Goal: Information Seeking & Learning: Check status

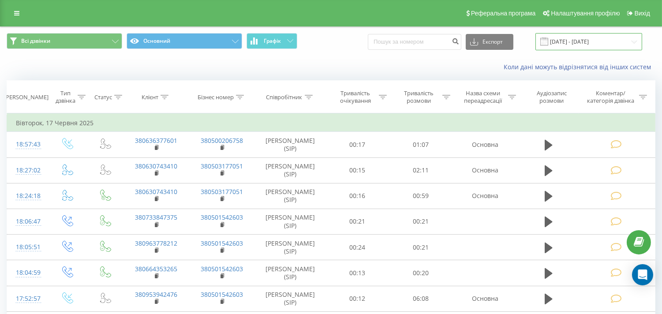
drag, startPoint x: 595, startPoint y: 41, endPoint x: 589, endPoint y: 43, distance: 6.7
click at [595, 41] on input "17.05.2025 - 17.06.2025" at bounding box center [588, 41] width 107 height 17
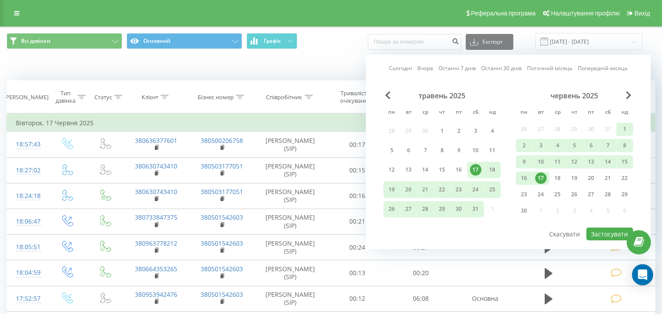
click at [406, 67] on link "Сьогодні" at bounding box center [400, 68] width 23 height 8
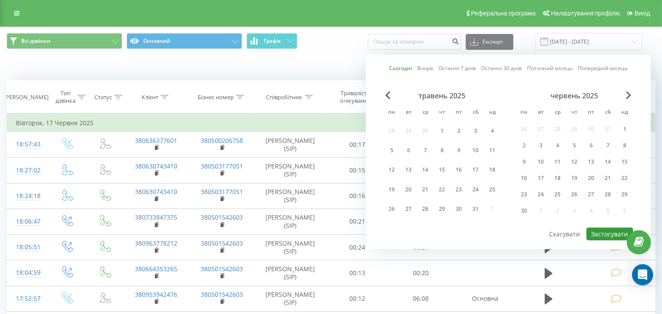
click at [608, 234] on button "Застосувати" at bounding box center [609, 233] width 47 height 13
type input "[DATE] - [DATE]"
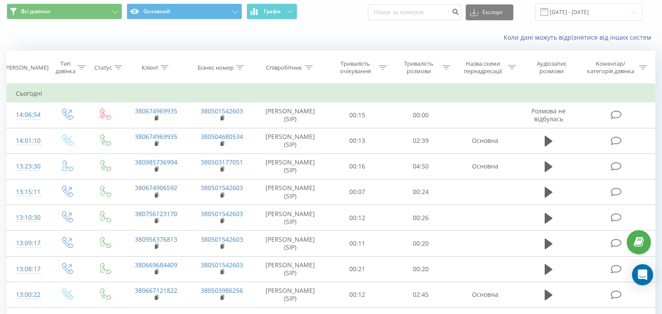
scroll to position [17, 0]
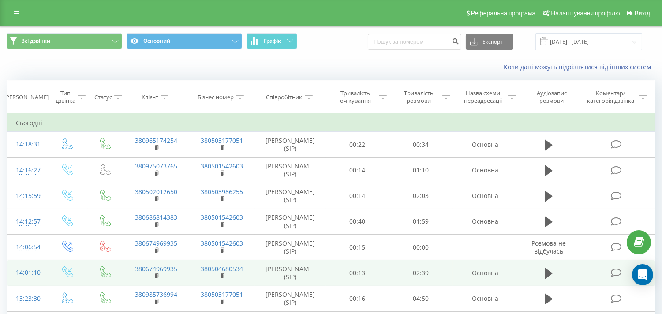
scroll to position [98, 0]
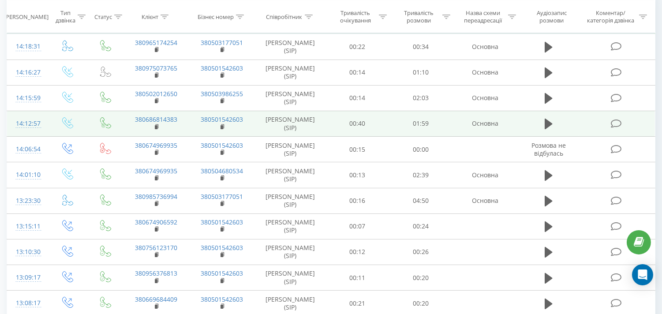
click at [619, 122] on icon at bounding box center [615, 123] width 11 height 9
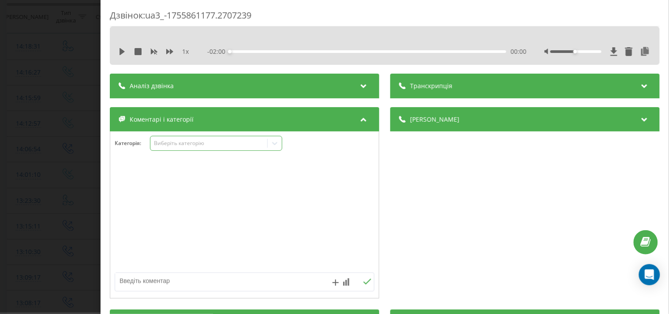
click at [206, 141] on div "Виберіть категорію" at bounding box center [208, 143] width 110 height 7
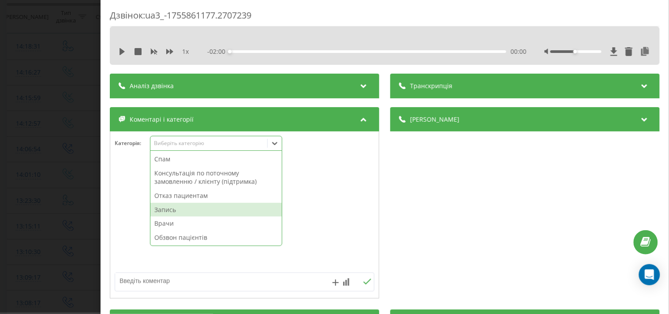
drag, startPoint x: 203, startPoint y: 211, endPoint x: 195, endPoint y: 207, distance: 8.3
click at [202, 212] on div "Запись" at bounding box center [215, 210] width 131 height 14
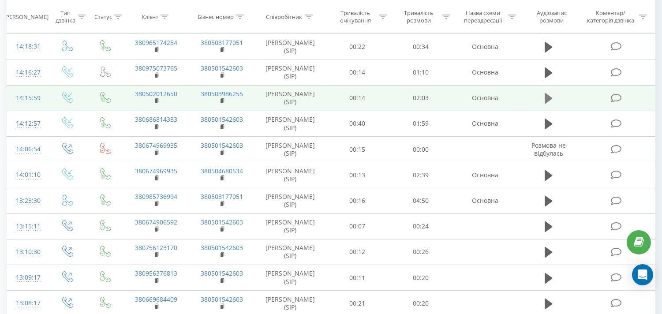
click at [545, 96] on icon at bounding box center [548, 98] width 8 height 11
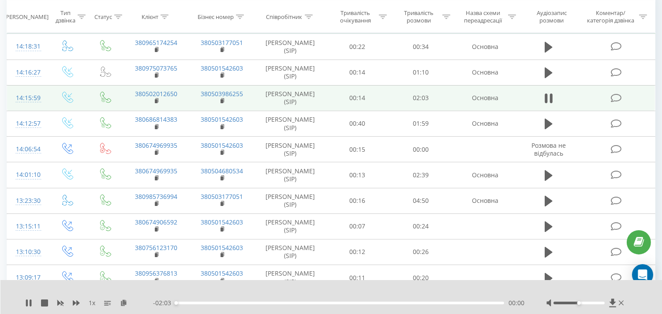
click at [614, 100] on icon at bounding box center [615, 97] width 11 height 9
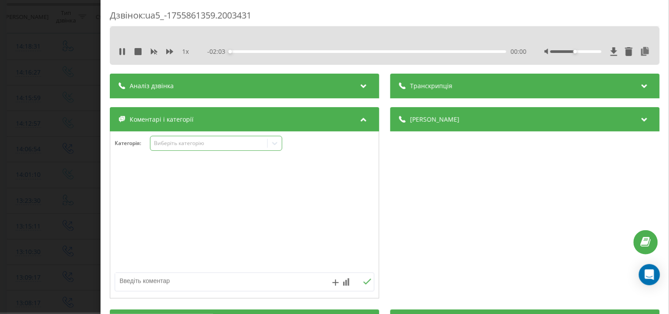
click at [251, 148] on div "Виберіть категорію" at bounding box center [216, 143] width 132 height 15
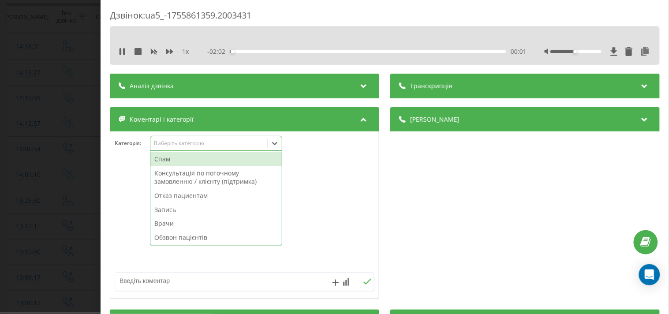
click at [210, 214] on div "Запись" at bounding box center [215, 210] width 131 height 14
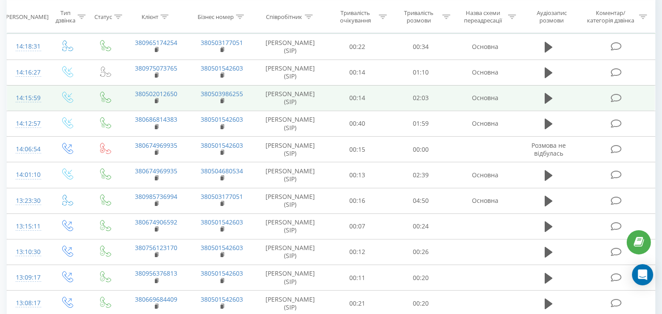
scroll to position [49, 0]
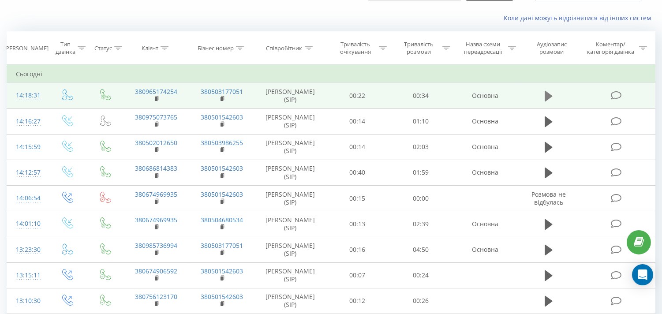
click at [545, 95] on icon at bounding box center [548, 96] width 8 height 11
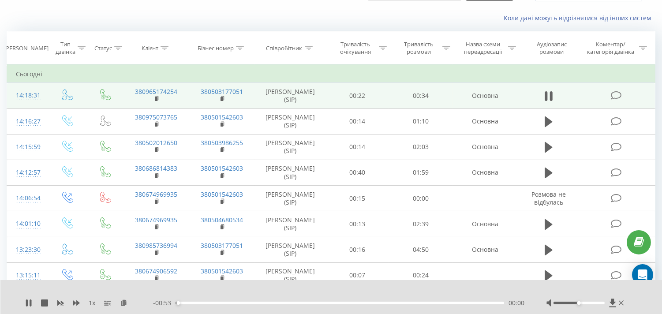
click at [619, 97] on icon at bounding box center [615, 95] width 11 height 9
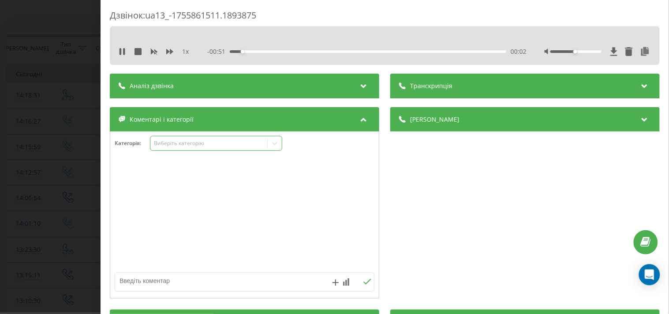
click at [256, 148] on div "Виберіть категорію" at bounding box center [216, 143] width 132 height 15
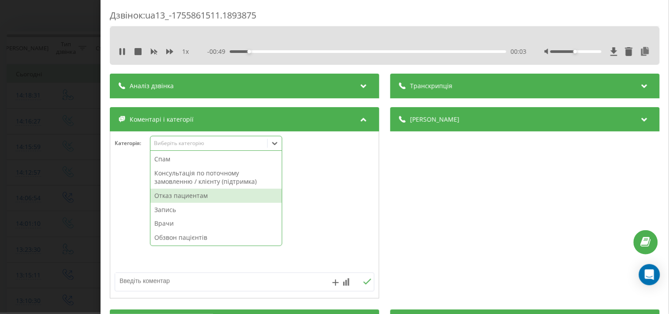
click at [210, 200] on div "Отказ пациентам" at bounding box center [215, 196] width 131 height 14
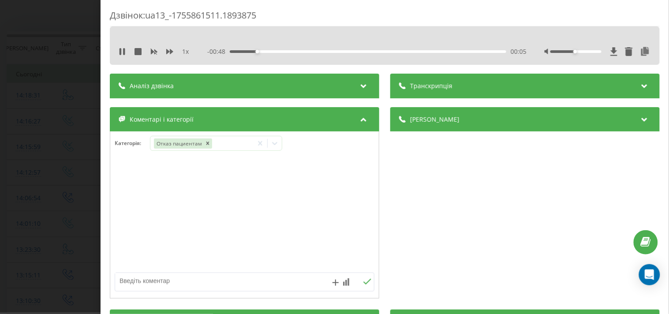
click at [188, 283] on textarea at bounding box center [218, 281] width 207 height 16
click at [142, 281] on textarea "Електроміографія нижніх кінцівок" at bounding box center [218, 281] width 207 height 16
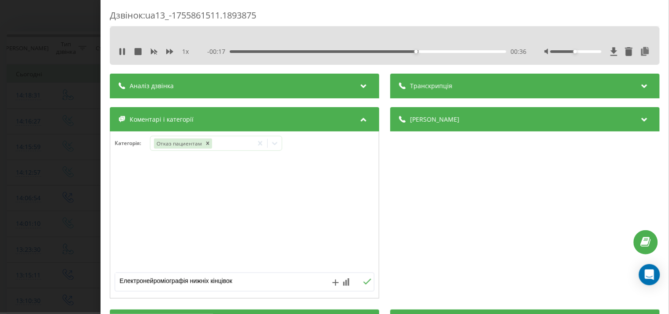
click at [252, 276] on textarea "Електронейроміографія нижніх кінцівок" at bounding box center [218, 281] width 207 height 16
type textarea "Електронейроміографія нижніх кінцівок - Демент'єва"
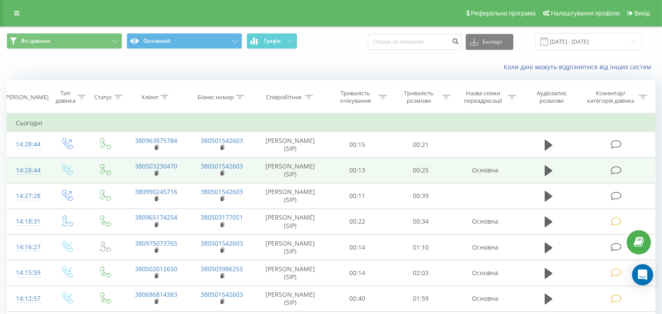
click at [616, 175] on icon at bounding box center [615, 170] width 11 height 9
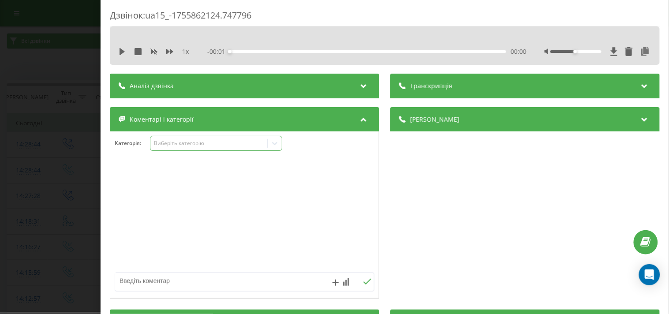
click at [219, 145] on div "Виберіть категорію" at bounding box center [208, 143] width 110 height 7
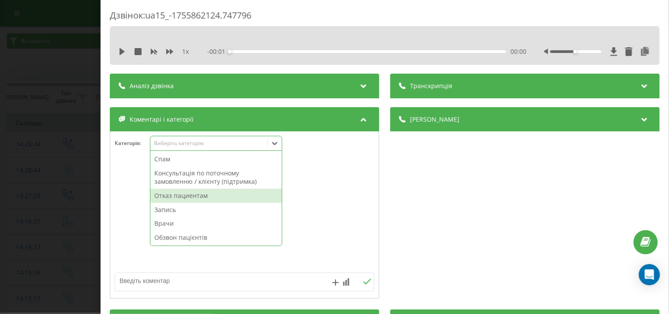
click at [197, 197] on div "Отказ пациентам" at bounding box center [215, 196] width 131 height 14
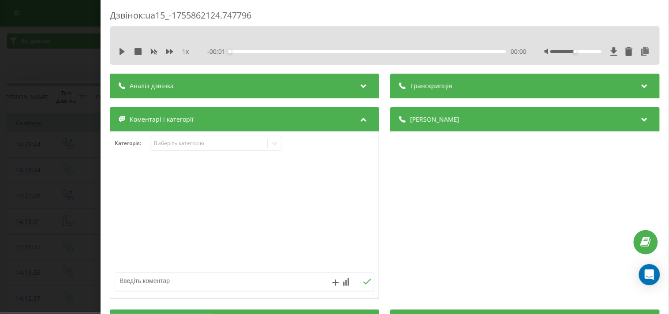
click at [166, 287] on textarea at bounding box center [218, 281] width 207 height 16
click at [206, 279] on textarea at bounding box center [218, 281] width 207 height 16
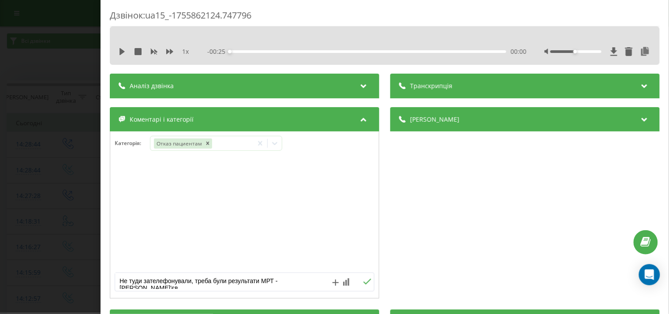
type textarea "Не туди зателефонували, треба були результати МРТ - Демент'єва"
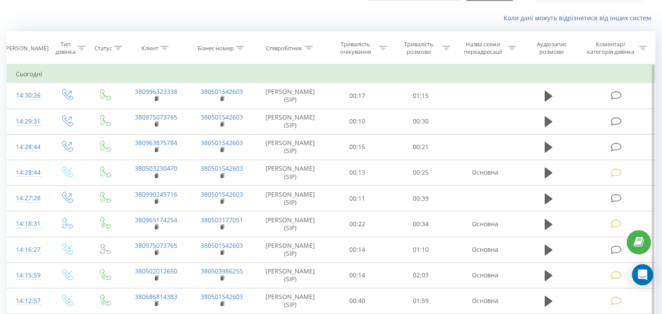
scroll to position [294, 0]
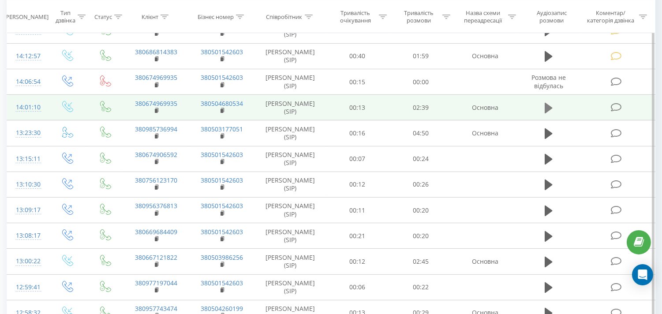
click at [549, 113] on icon at bounding box center [548, 108] width 8 height 11
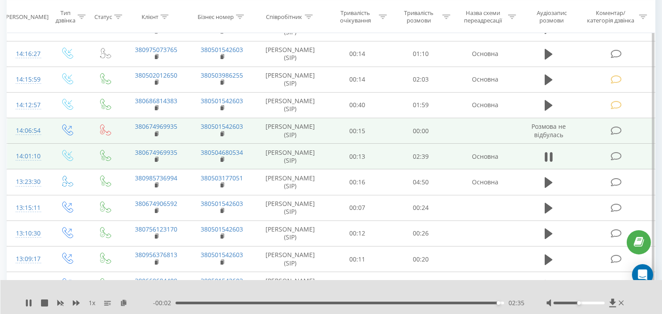
scroll to position [196, 0]
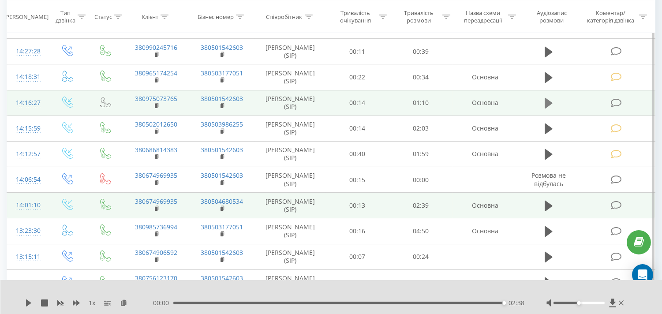
click at [548, 109] on icon at bounding box center [548, 103] width 8 height 12
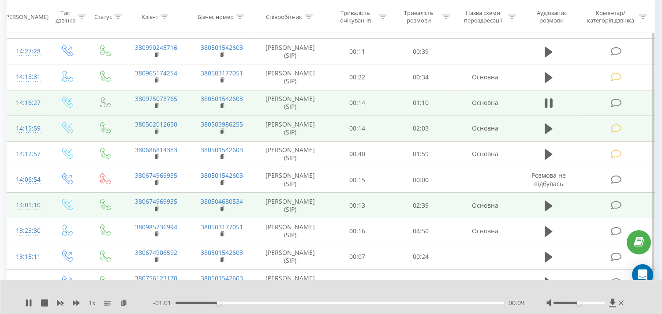
scroll to position [245, 0]
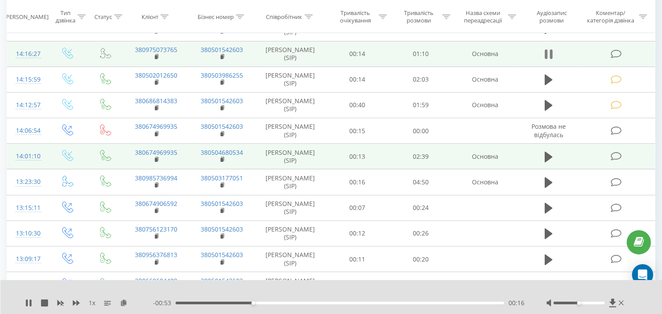
click at [548, 60] on icon at bounding box center [548, 54] width 8 height 12
click at [156, 162] on rect at bounding box center [156, 160] width 3 height 4
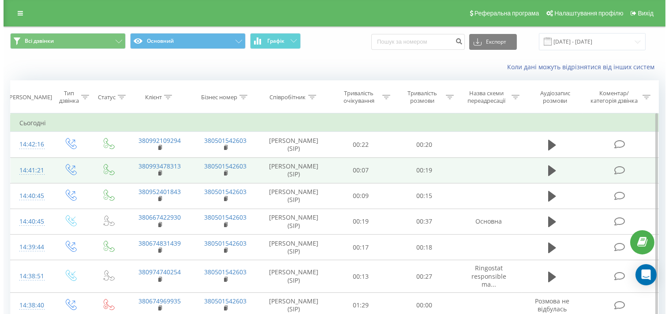
scroll to position [49, 0]
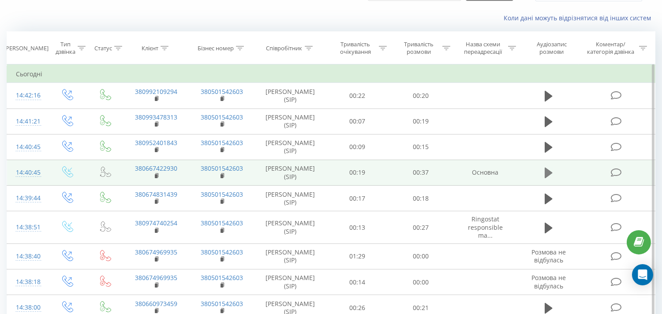
click at [549, 179] on icon at bounding box center [548, 173] width 8 height 12
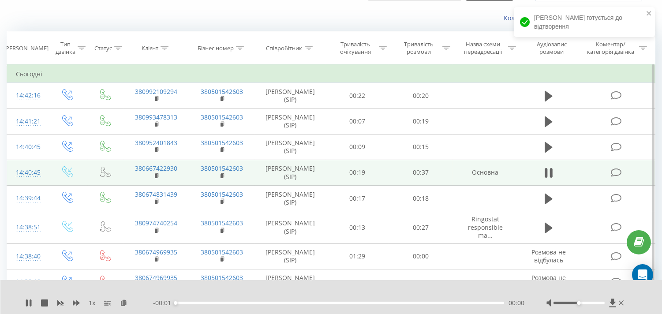
click at [621, 177] on icon at bounding box center [615, 172] width 11 height 9
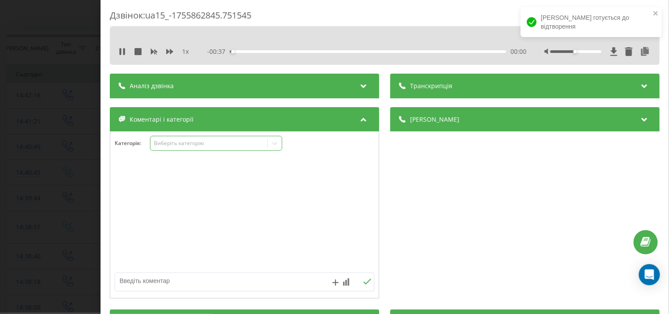
click at [218, 143] on div "Виберіть категорію" at bounding box center [208, 143] width 110 height 7
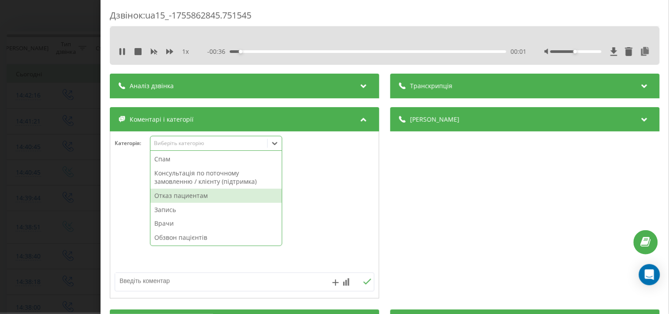
click at [190, 200] on div "Отказ пациентам" at bounding box center [215, 196] width 131 height 14
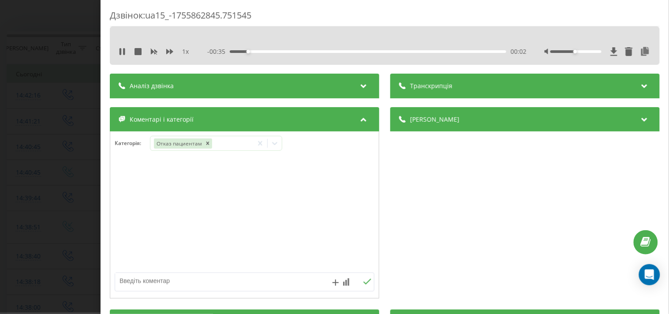
click at [180, 280] on textarea at bounding box center [218, 281] width 207 height 16
click at [264, 271] on div "Теле" at bounding box center [244, 229] width 268 height 134
click at [205, 284] on textarea "Теле" at bounding box center [218, 281] width 207 height 16
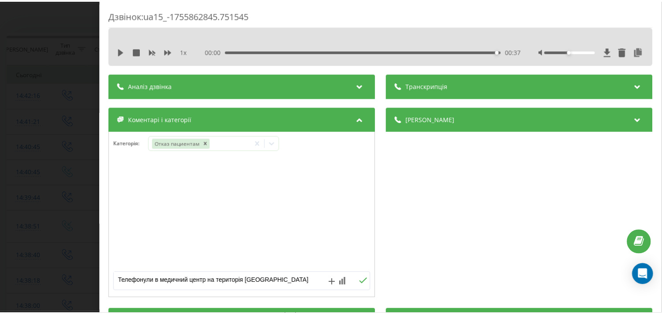
scroll to position [3, 0]
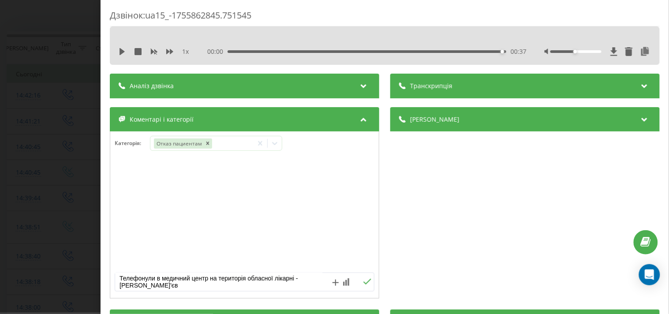
type textarea "Телефонули в медичний центр на територія обласної лікарні - Демент'єва"
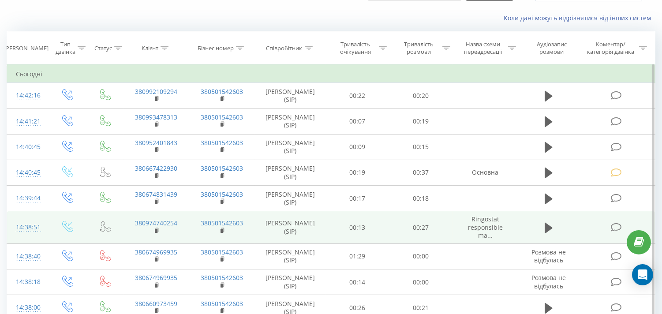
scroll to position [98, 0]
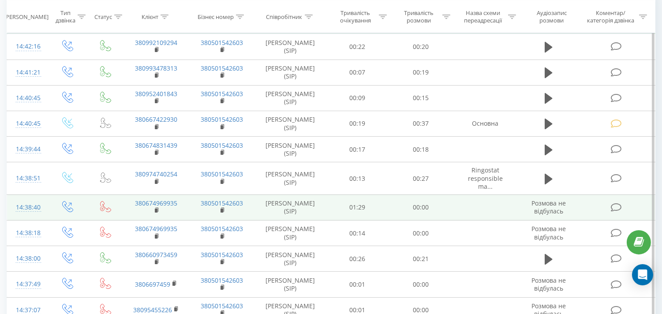
click at [614, 212] on icon at bounding box center [615, 207] width 11 height 9
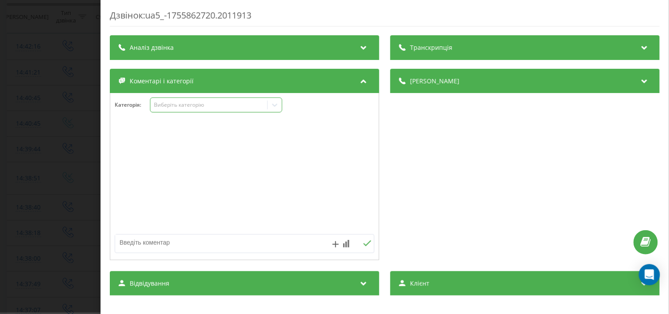
click at [221, 109] on div "Виберіть категорію" at bounding box center [208, 105] width 117 height 8
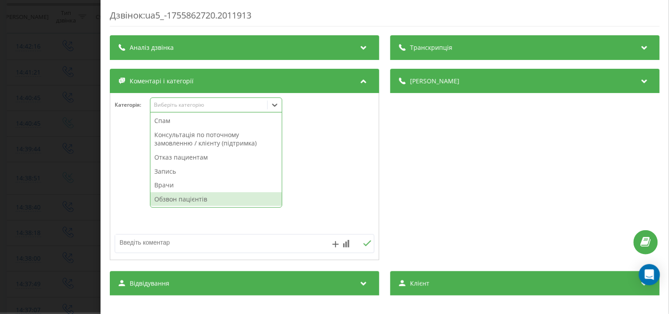
click at [186, 201] on div "Обзвон пацієнтів" at bounding box center [215, 199] width 131 height 14
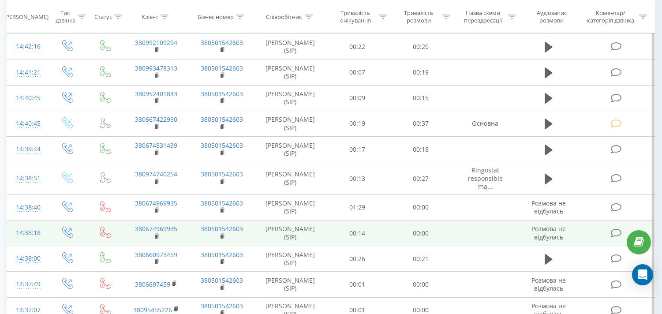
click at [613, 238] on icon at bounding box center [615, 232] width 11 height 9
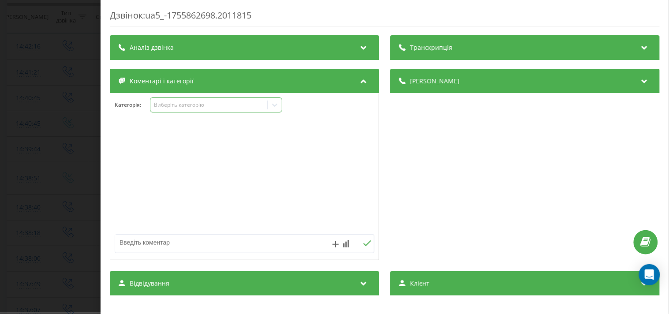
click at [212, 111] on div "Виберіть категорію" at bounding box center [216, 104] width 132 height 15
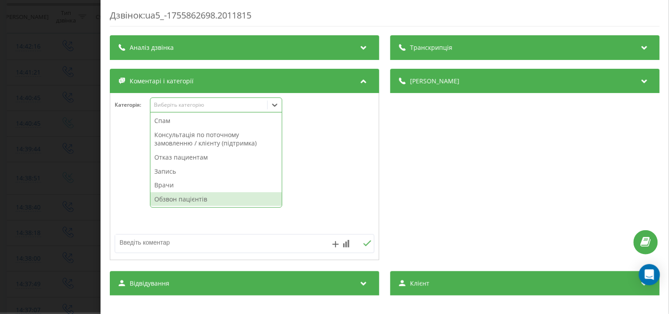
click at [195, 203] on div "Обзвон пацієнтів" at bounding box center [215, 199] width 131 height 14
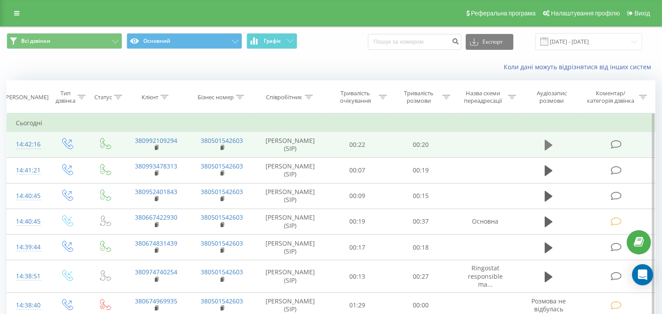
click at [551, 146] on icon at bounding box center [548, 145] width 8 height 12
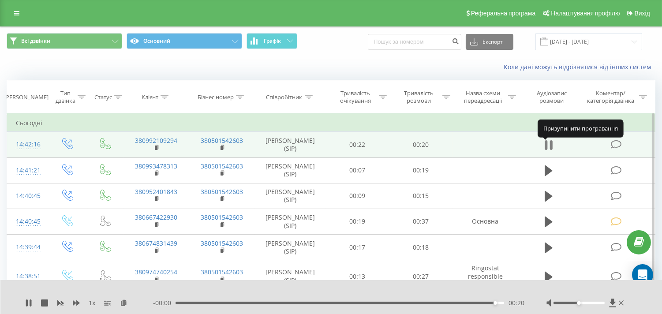
drag, startPoint x: 552, startPoint y: 146, endPoint x: 410, endPoint y: 169, distance: 143.8
click at [552, 146] on button at bounding box center [548, 144] width 13 height 13
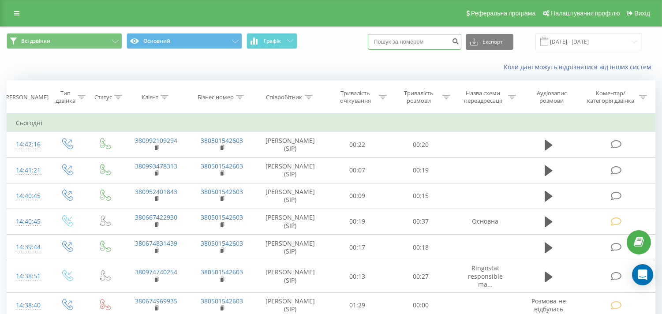
click at [431, 43] on input at bounding box center [414, 42] width 93 height 16
paste input "380(67)483-14-39"
click at [423, 46] on input "380(67)483-14-39" at bounding box center [414, 42] width 93 height 16
drag, startPoint x: 423, startPoint y: 46, endPoint x: 417, endPoint y: 40, distance: 8.4
click at [417, 40] on input "380(67)483-14-39" at bounding box center [414, 42] width 93 height 16
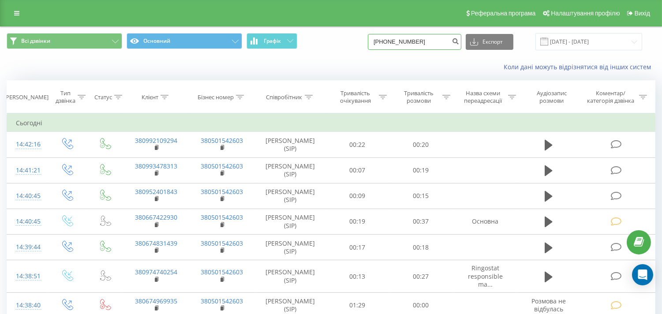
click at [421, 42] on input "380(67)483-14-39" at bounding box center [414, 42] width 93 height 16
click at [415, 41] on input "380(67)483-1439" at bounding box center [414, 42] width 93 height 16
click at [413, 41] on input "380(67)483-1439" at bounding box center [414, 42] width 93 height 16
click at [401, 41] on input "380(67)4831439" at bounding box center [414, 42] width 93 height 16
click at [393, 42] on input "380(674831439" at bounding box center [414, 42] width 93 height 16
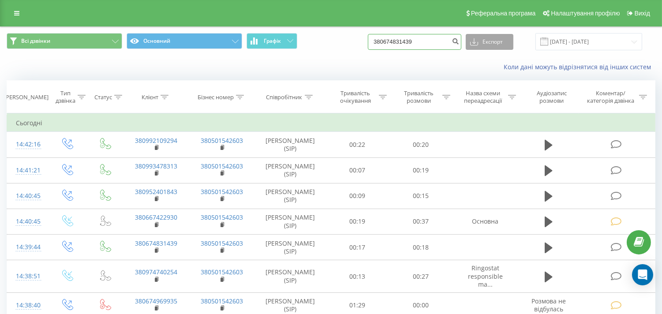
type input "380674831439"
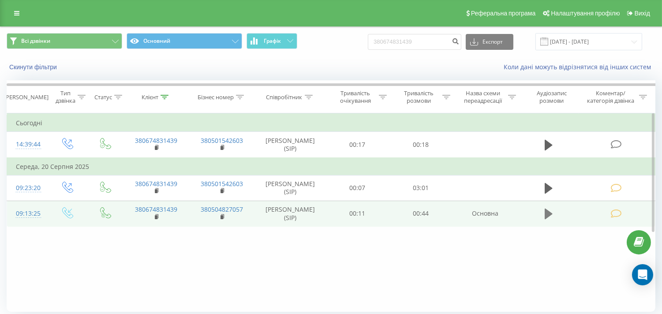
click at [545, 219] on icon at bounding box center [548, 213] width 8 height 11
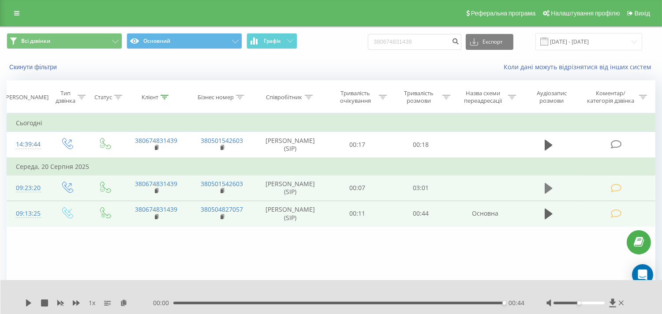
click at [547, 194] on icon at bounding box center [548, 188] width 8 height 11
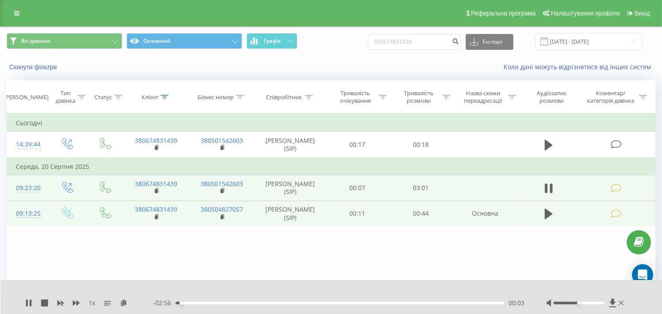
click at [619, 218] on icon at bounding box center [615, 213] width 11 height 9
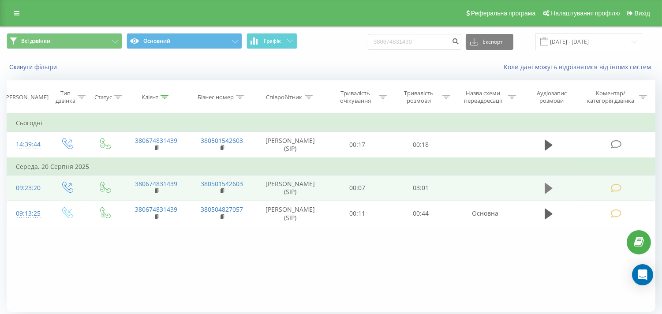
click at [548, 194] on icon at bounding box center [548, 188] width 8 height 11
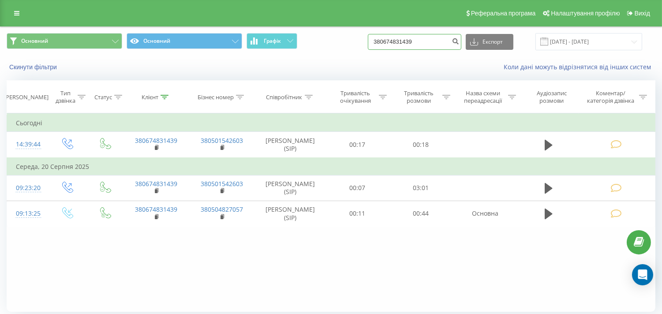
drag, startPoint x: 427, startPoint y: 43, endPoint x: 328, endPoint y: 73, distance: 102.8
click at [328, 73] on div "Основний Основний Графік 380674831439 Експорт .csv .xls .xlsx [DATE] - [DATE] С…" at bounding box center [330, 52] width 661 height 51
drag, startPoint x: 431, startPoint y: 41, endPoint x: 293, endPoint y: 74, distance: 141.8
click at [294, 74] on div "Основний Основний Графік 380674831439 Експорт .csv .xls .xlsx 22.05.2025 - 22.0…" at bounding box center [330, 52] width 661 height 51
click at [459, 38] on icon "submit" at bounding box center [454, 39] width 7 height 5
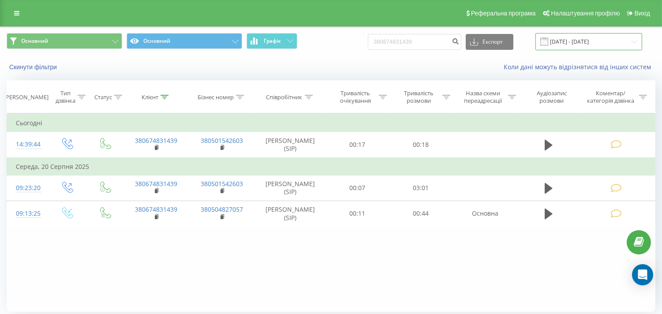
click at [584, 40] on input "22.05.2025 - 22.08.2025" at bounding box center [588, 41] width 107 height 17
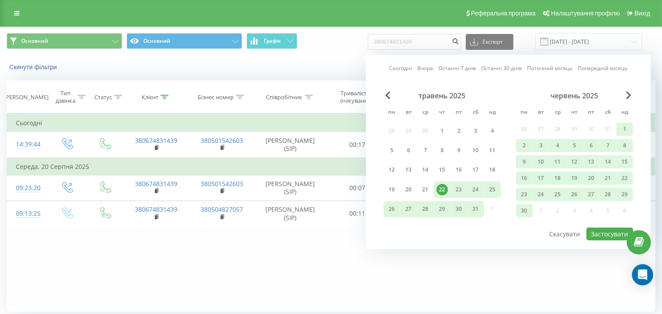
click at [400, 67] on link "Сьогодні" at bounding box center [400, 68] width 23 height 8
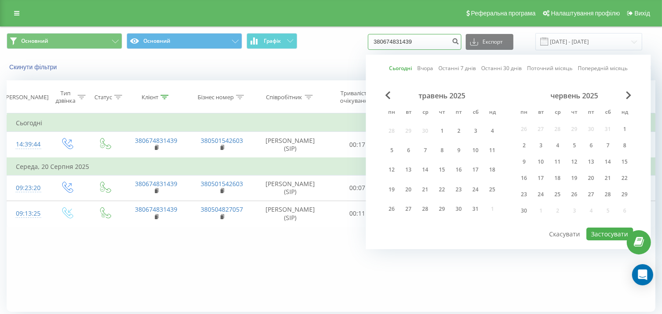
click at [435, 43] on input "380674831439" at bounding box center [414, 42] width 93 height 16
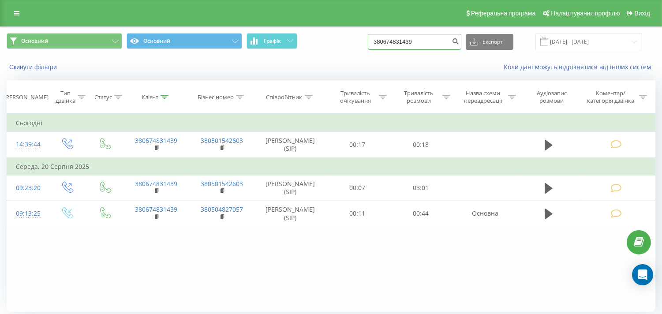
click at [421, 47] on input "380674831439" at bounding box center [414, 42] width 93 height 16
drag, startPoint x: 437, startPoint y: 38, endPoint x: 323, endPoint y: 60, distance: 115.8
click at [323, 60] on div "Основний Основний Графік 380674831439 Експорт .csv .xls .xlsx 22.05.2025 - 22.0…" at bounding box center [330, 52] width 661 height 51
click at [547, 34] on input "22.05.2025 - 22.08.2025" at bounding box center [588, 41] width 107 height 17
click at [553, 41] on input "22.05.2025 - 22.08.2025" at bounding box center [588, 41] width 107 height 17
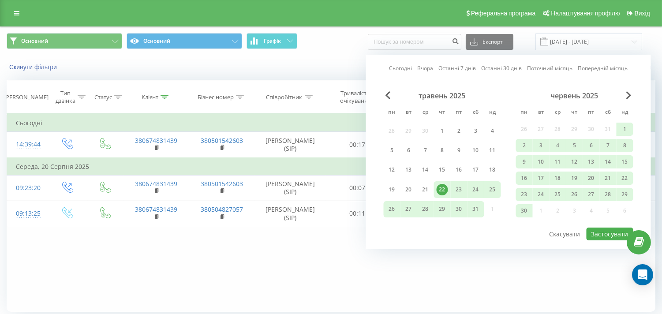
click at [396, 65] on link "Сьогодні" at bounding box center [400, 68] width 23 height 8
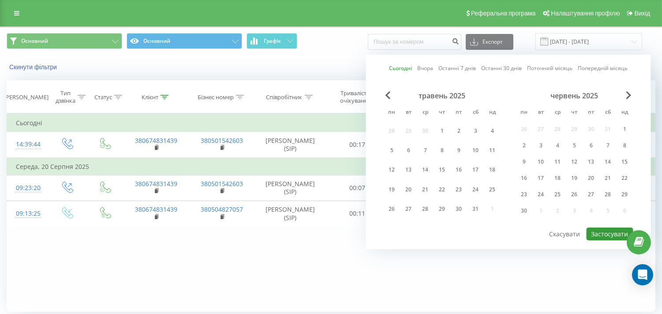
click at [598, 231] on button "Застосувати" at bounding box center [609, 233] width 47 height 13
type input "[DATE] - [DATE]"
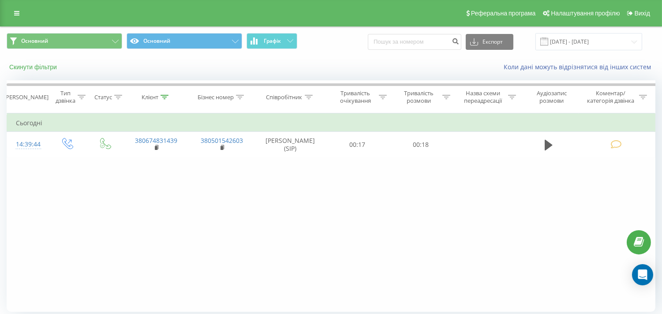
click at [47, 67] on button "Скинути фільтри" at bounding box center [34, 67] width 55 height 8
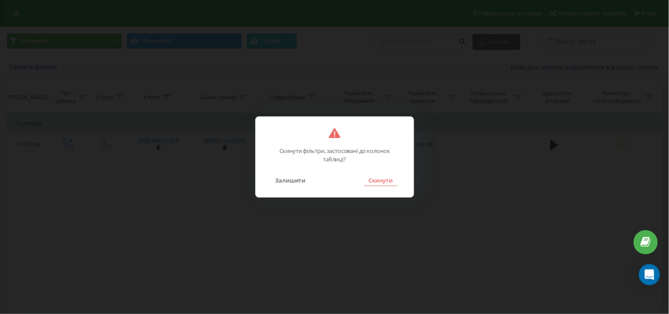
click at [387, 182] on button "Скинути" at bounding box center [380, 180] width 33 height 11
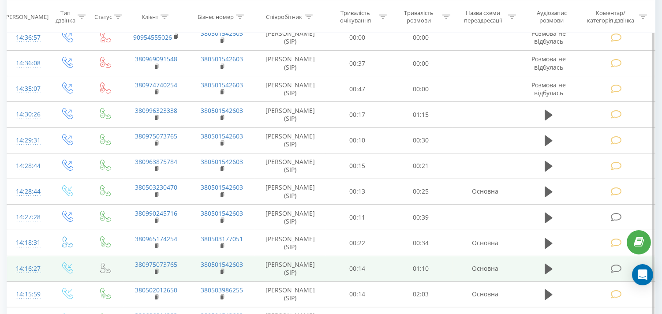
scroll to position [594, 0]
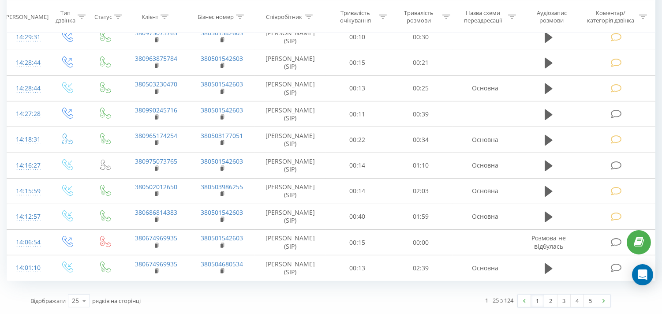
click at [531, 303] on link "1" at bounding box center [537, 300] width 13 height 12
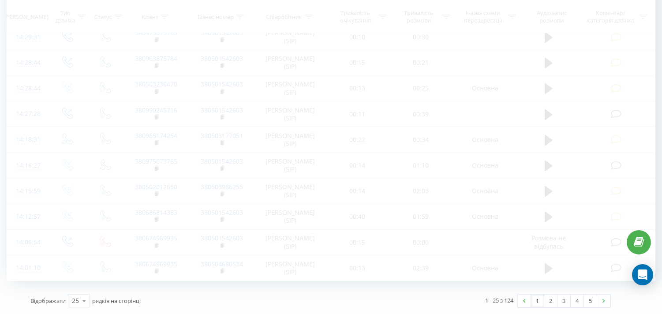
scroll to position [58, 0]
